Goal: Transaction & Acquisition: Purchase product/service

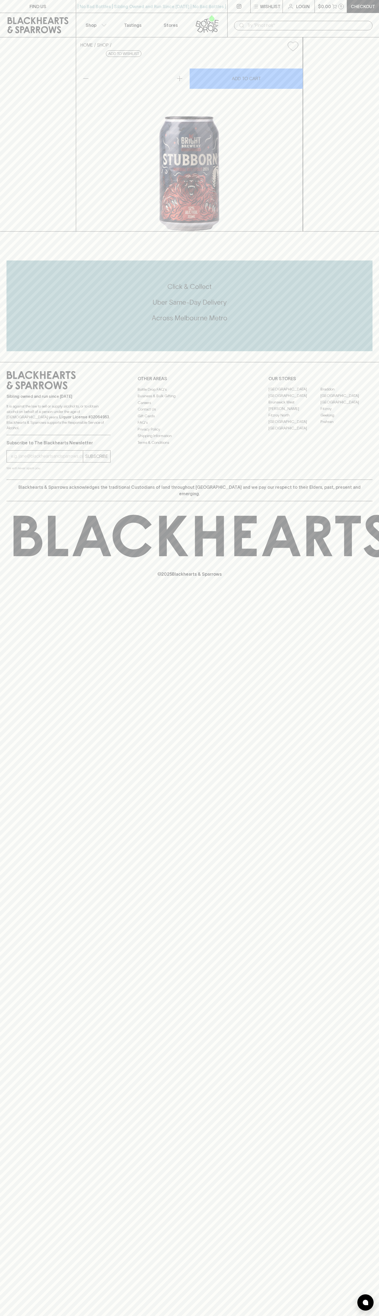
click at [331, 7] on button "$0.00 0" at bounding box center [331, 6] width 32 height 13
click at [318, 1316] on html "FIND US | No Bad Bottles | Sibling Owned and Run Since 2006 | No Bad Bottles | …" at bounding box center [189, 658] width 379 height 1316
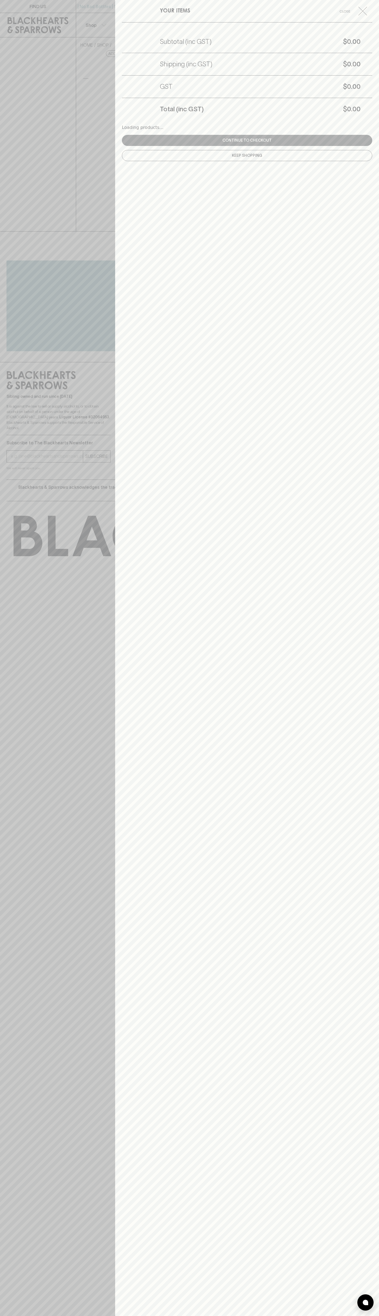
click at [21, 523] on div at bounding box center [189, 658] width 379 height 1316
